Goal: Find contact information: Find contact information

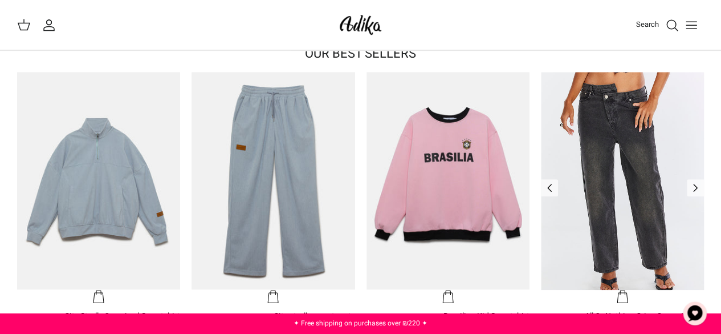
scroll to position [876, 0]
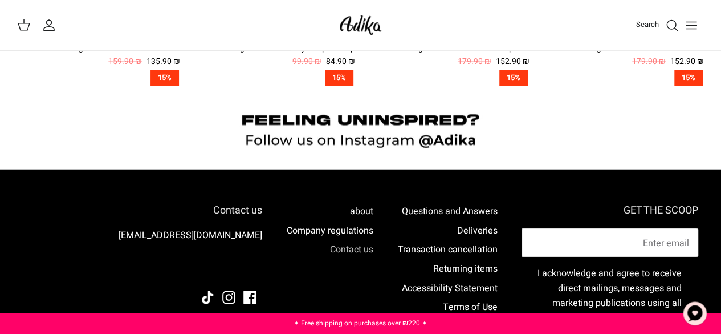
click at [354, 246] on font "Contact us" at bounding box center [351, 249] width 43 height 14
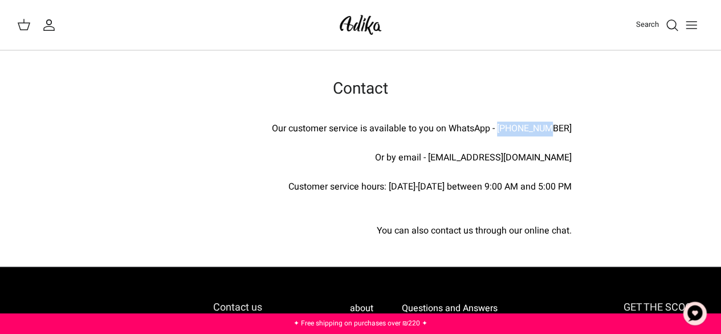
drag, startPoint x: 522, startPoint y: 129, endPoint x: 578, endPoint y: 126, distance: 56.0
click at [578, 126] on div "Contact Our customer service is available to you on WhatsApp - [PHONE_NUMBER] O…" at bounding box center [361, 158] width 456 height 159
copy font "[US_EMPLOYER_IDENTIFICATION_NUMBER]"
drag, startPoint x: 582, startPoint y: 159, endPoint x: 527, endPoint y: 159, distance: 55.3
click at [527, 159] on div "Contact Our customer service is available to you on WhatsApp - 03-8001000 Or by…" at bounding box center [361, 158] width 456 height 159
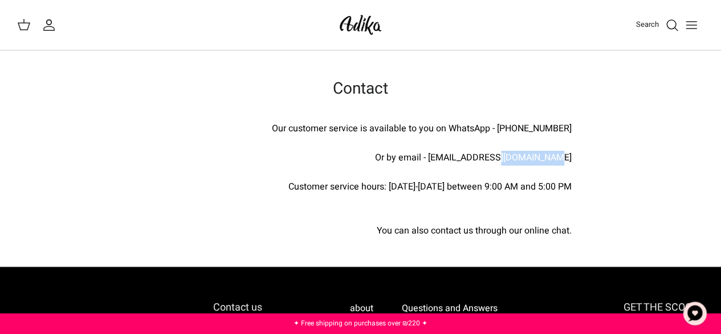
copy font "golfco.co.il"
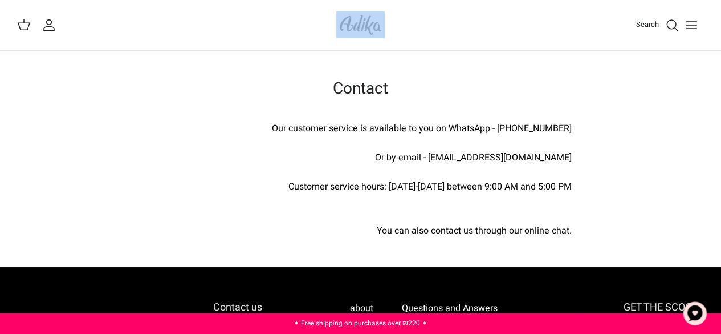
drag, startPoint x: 330, startPoint y: 22, endPoint x: 408, endPoint y: 28, distance: 78.3
click at [408, 28] on div "Search My account Search" at bounding box center [360, 25] width 721 height 50
copy div "My account Search"
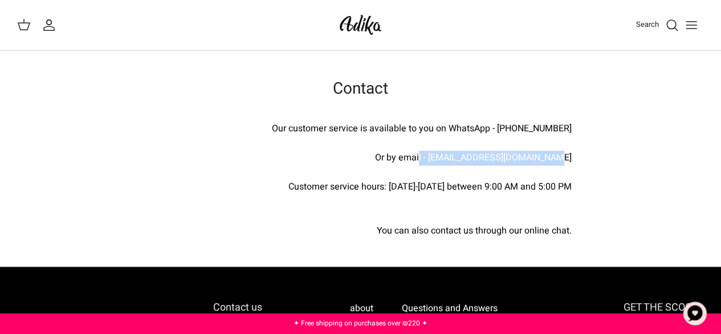
drag, startPoint x: 590, startPoint y: 155, endPoint x: 456, endPoint y: 155, distance: 133.4
click at [456, 155] on div "Contact Our customer service is available to you on WhatsApp - 03-8001000 Or by…" at bounding box center [360, 158] width 721 height 159
click at [602, 139] on div "Contact Our customer service is available to you on WhatsApp - 03-8001000 Or by…" at bounding box center [360, 158] width 721 height 159
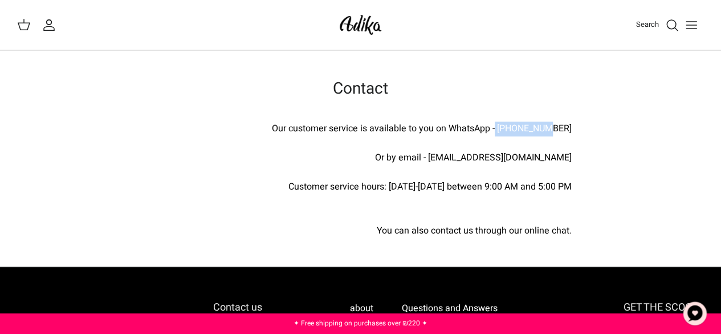
drag, startPoint x: 521, startPoint y: 124, endPoint x: 582, endPoint y: 123, distance: 61.0
click at [582, 123] on div "Contact Our customer service is available to you on WhatsApp - 03-8001000 Or by…" at bounding box center [361, 158] width 456 height 159
click at [268, 69] on div "Contact Our customer service is available to you on WhatsApp - 03-8001000 Or by…" at bounding box center [360, 159] width 721 height 216
